Goal: Book appointment/travel/reservation

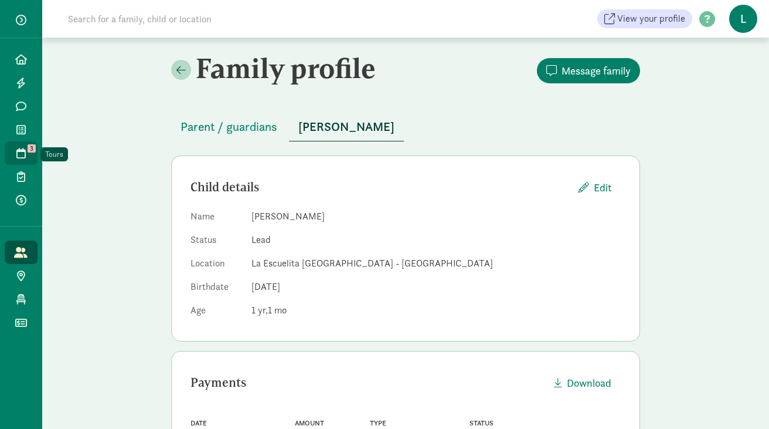
click at [28, 150] on span "3" at bounding box center [32, 148] width 8 height 8
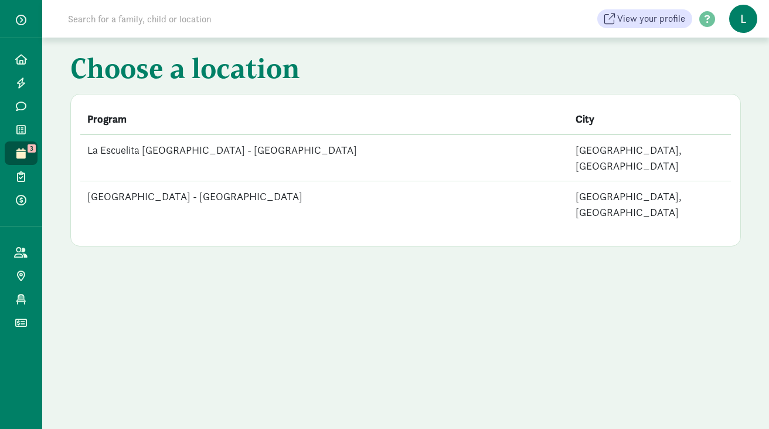
click at [195, 184] on td "[GEOGRAPHIC_DATA] - [GEOGRAPHIC_DATA]" at bounding box center [324, 204] width 488 height 46
